Goal: Complete application form

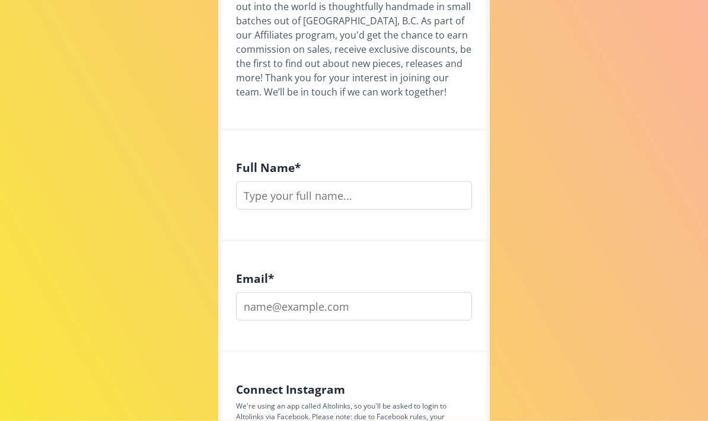
click at [375, 197] on input "text" at bounding box center [354, 195] width 236 height 28
type input "[PERSON_NAME]"
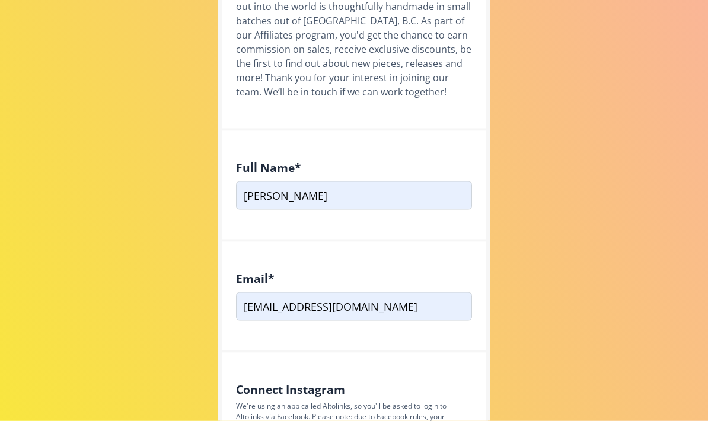
click at [352, 306] on input "[EMAIL_ADDRESS][DOMAIN_NAME]" at bounding box center [354, 306] width 236 height 28
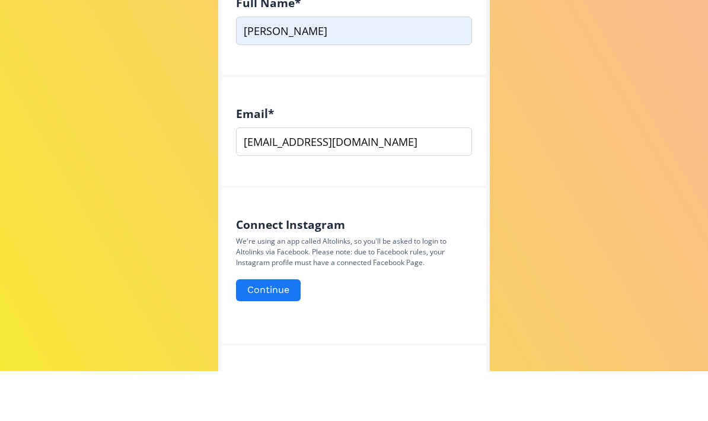
scroll to position [450, 0]
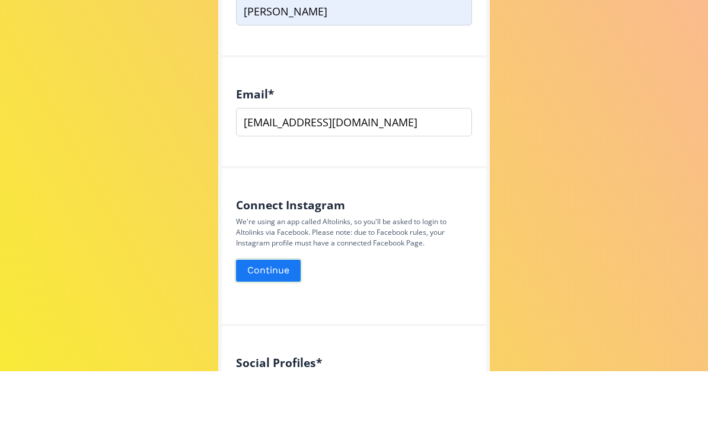
type input "[EMAIL_ADDRESS][DOMAIN_NAME]"
click at [269, 308] on button "Continue" at bounding box center [268, 320] width 68 height 25
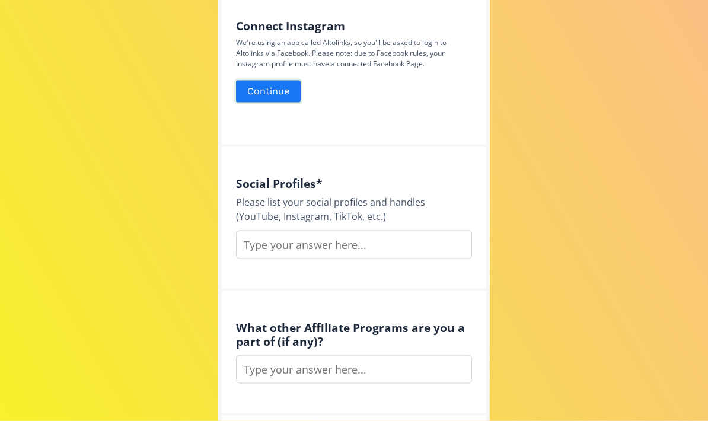
scroll to position [680, 0]
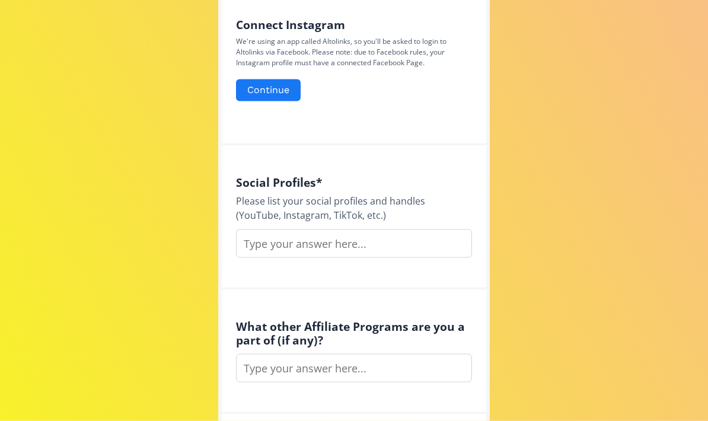
click at [361, 238] on input "text" at bounding box center [354, 243] width 236 height 28
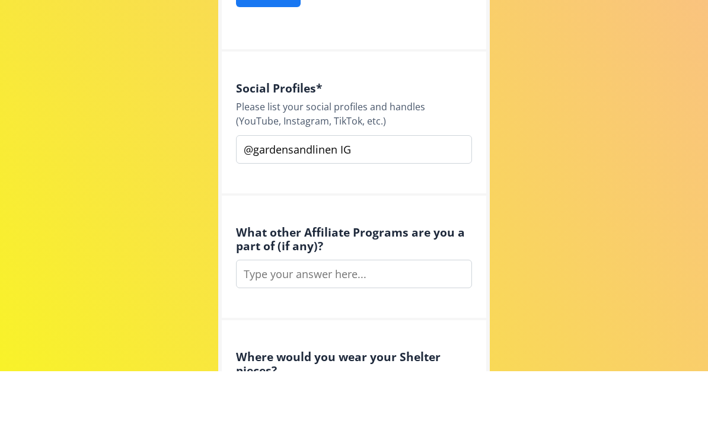
scroll to position [725, 0]
type input "@gardensandlinen IG"
click at [424, 309] on input "text" at bounding box center [354, 323] width 236 height 28
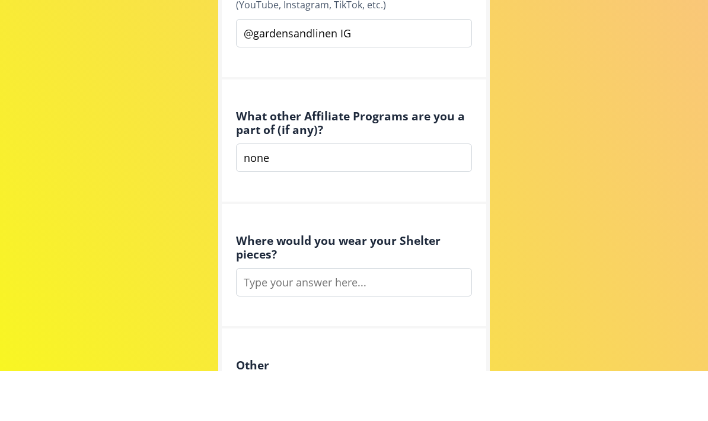
scroll to position [853, 0]
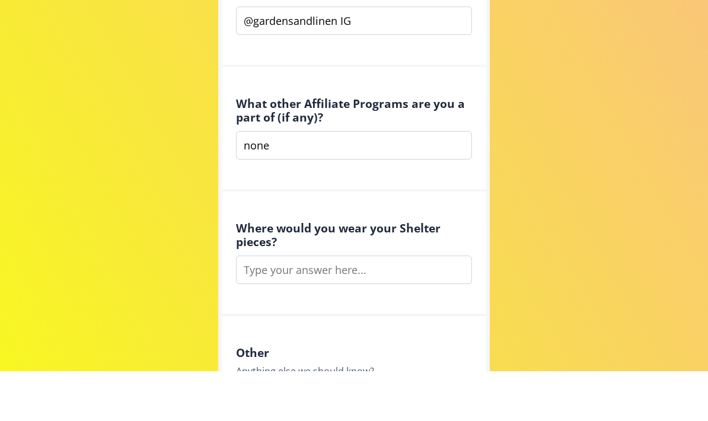
type input "none"
click at [419, 305] on input "text" at bounding box center [354, 319] width 236 height 28
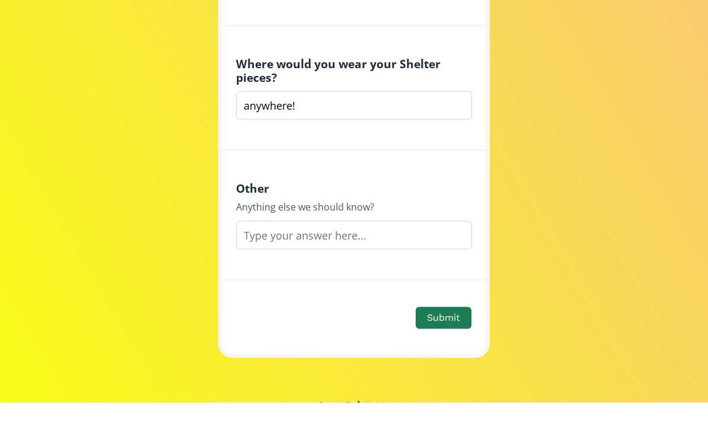
scroll to position [1054, 0]
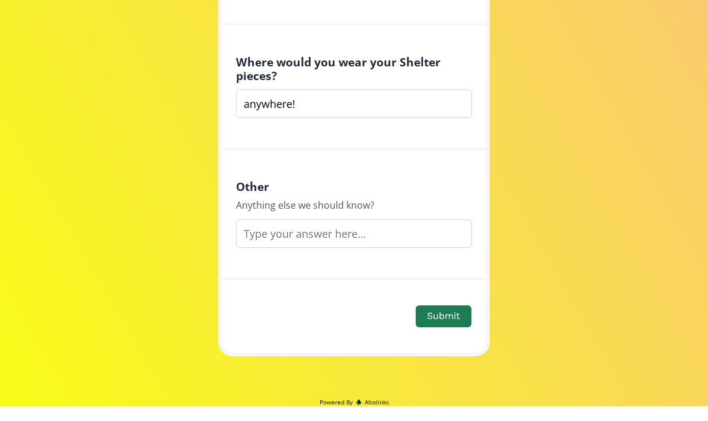
type input "anywhere!"
click at [408, 238] on input "text" at bounding box center [354, 248] width 236 height 28
type input "committed to slow fashion, love nature, vegan, [DEMOGRAPHIC_DATA]."
click at [446, 318] on button "Submit" at bounding box center [443, 330] width 59 height 25
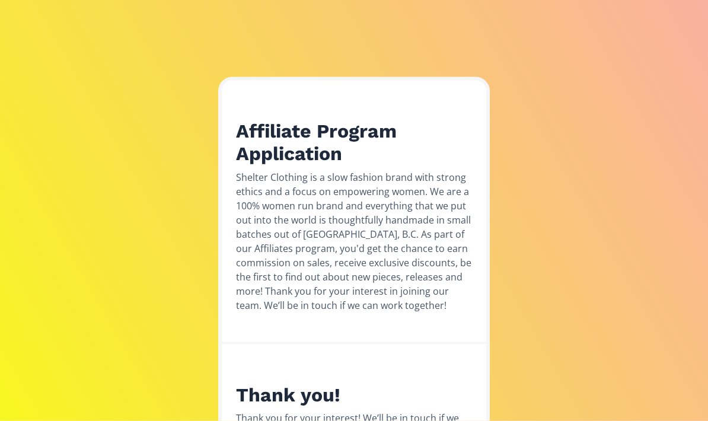
scroll to position [0, 0]
